Goal: Task Accomplishment & Management: Manage account settings

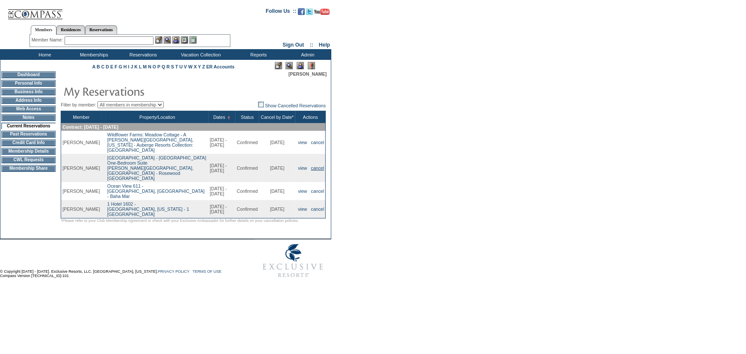
click at [321, 165] on link "cancel" at bounding box center [317, 167] width 13 height 5
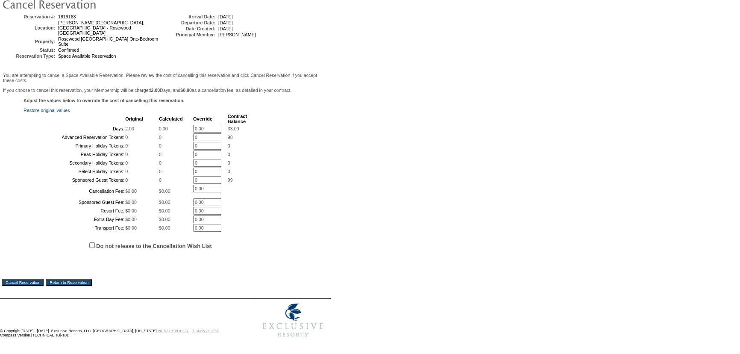
scroll to position [144, 0]
click at [38, 279] on input "Cancel Reservation" at bounding box center [22, 282] width 41 height 7
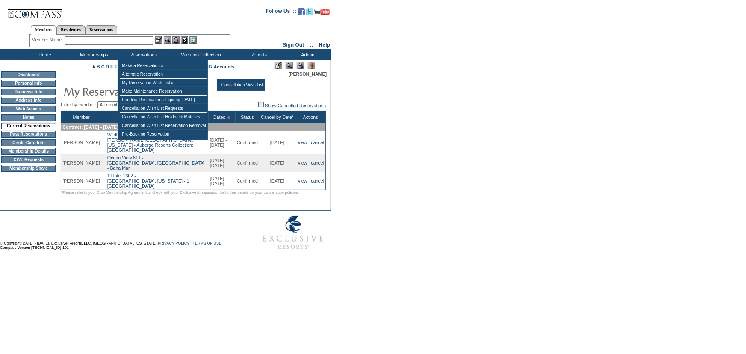
click at [282, 108] on link "Show Cancelled Reservations" at bounding box center [292, 105] width 68 height 5
